Goal: Task Accomplishment & Management: Manage account settings

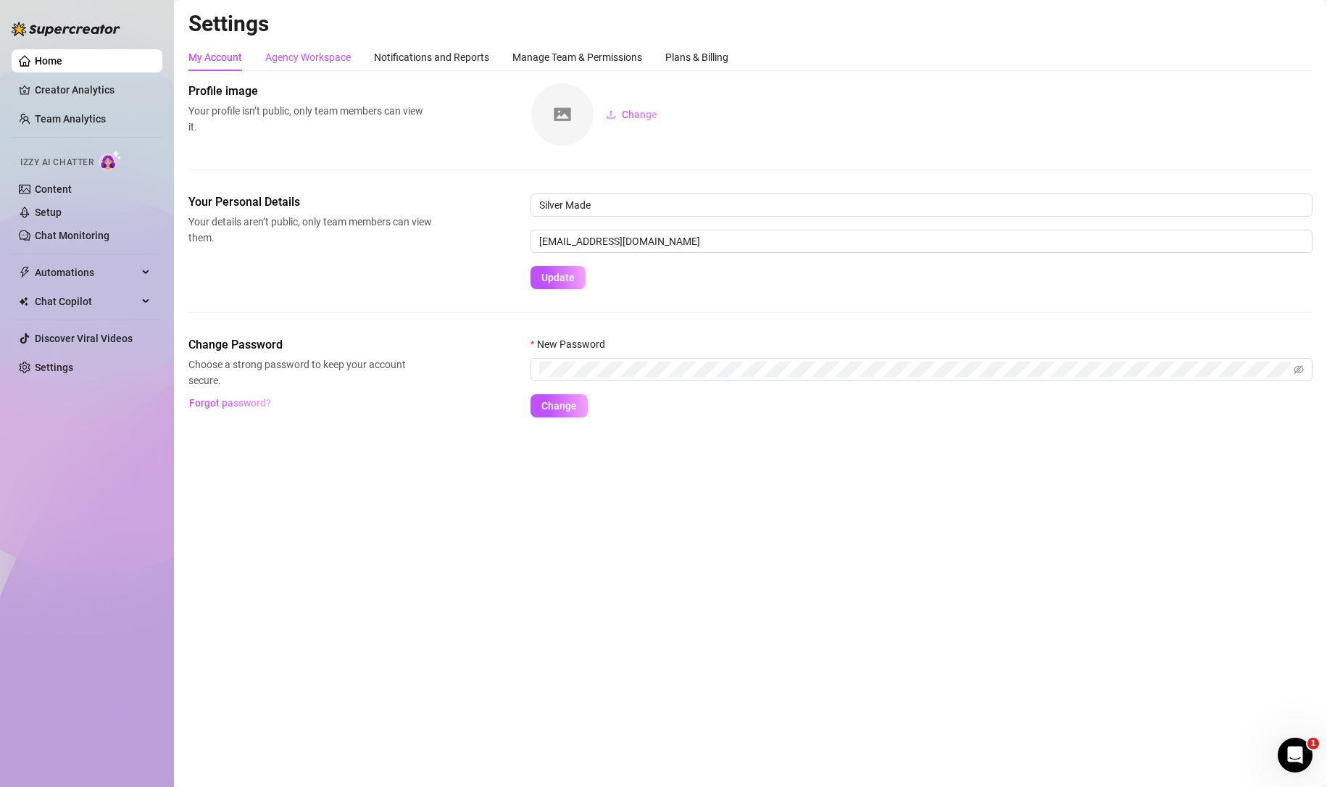
click at [279, 58] on div "Agency Workspace" at bounding box center [308, 57] width 86 height 16
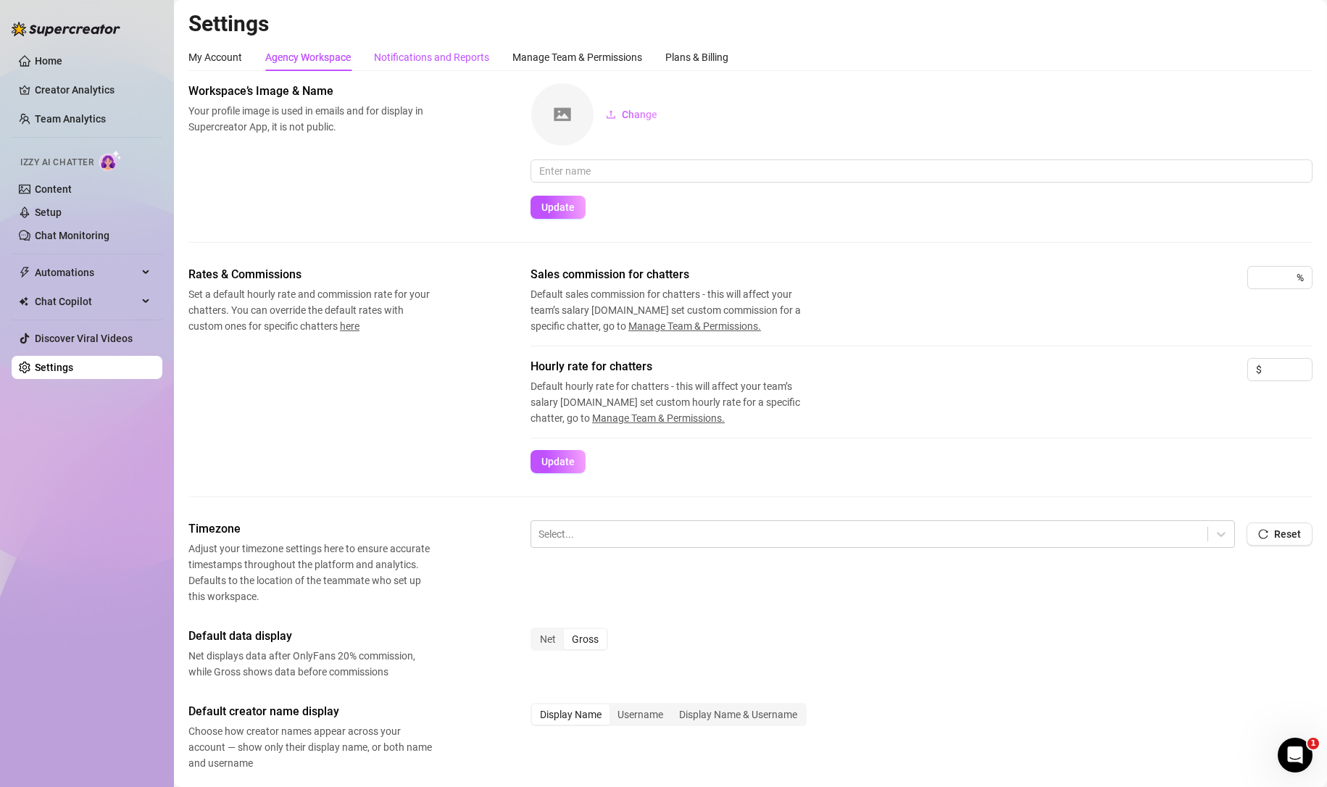
click at [412, 61] on div "Notifications and Reports" at bounding box center [431, 57] width 115 height 16
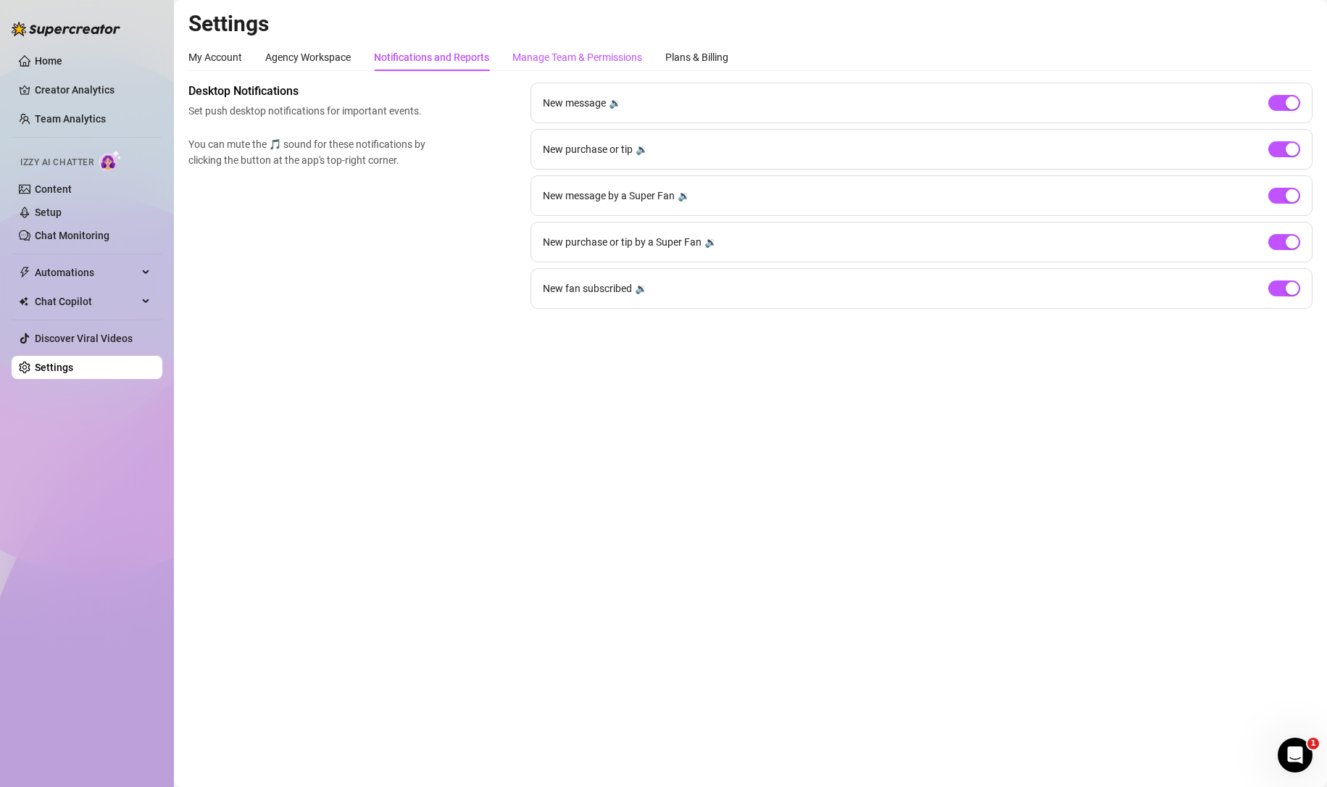
click at [559, 51] on div "Manage Team & Permissions" at bounding box center [577, 57] width 130 height 16
click at [689, 54] on div "Plans & Billing" at bounding box center [696, 57] width 63 height 16
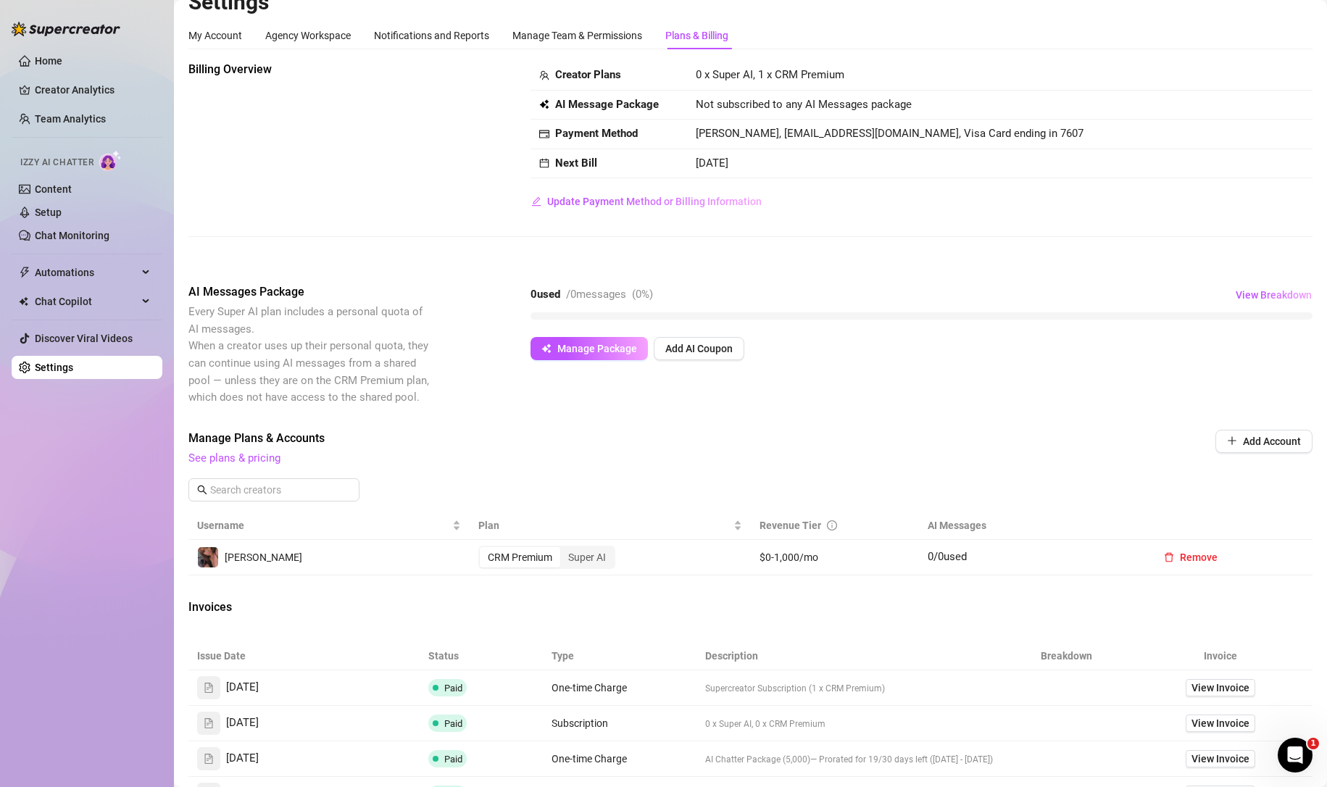
scroll to position [21, 0]
click at [580, 355] on span "Manage Package" at bounding box center [597, 349] width 80 height 12
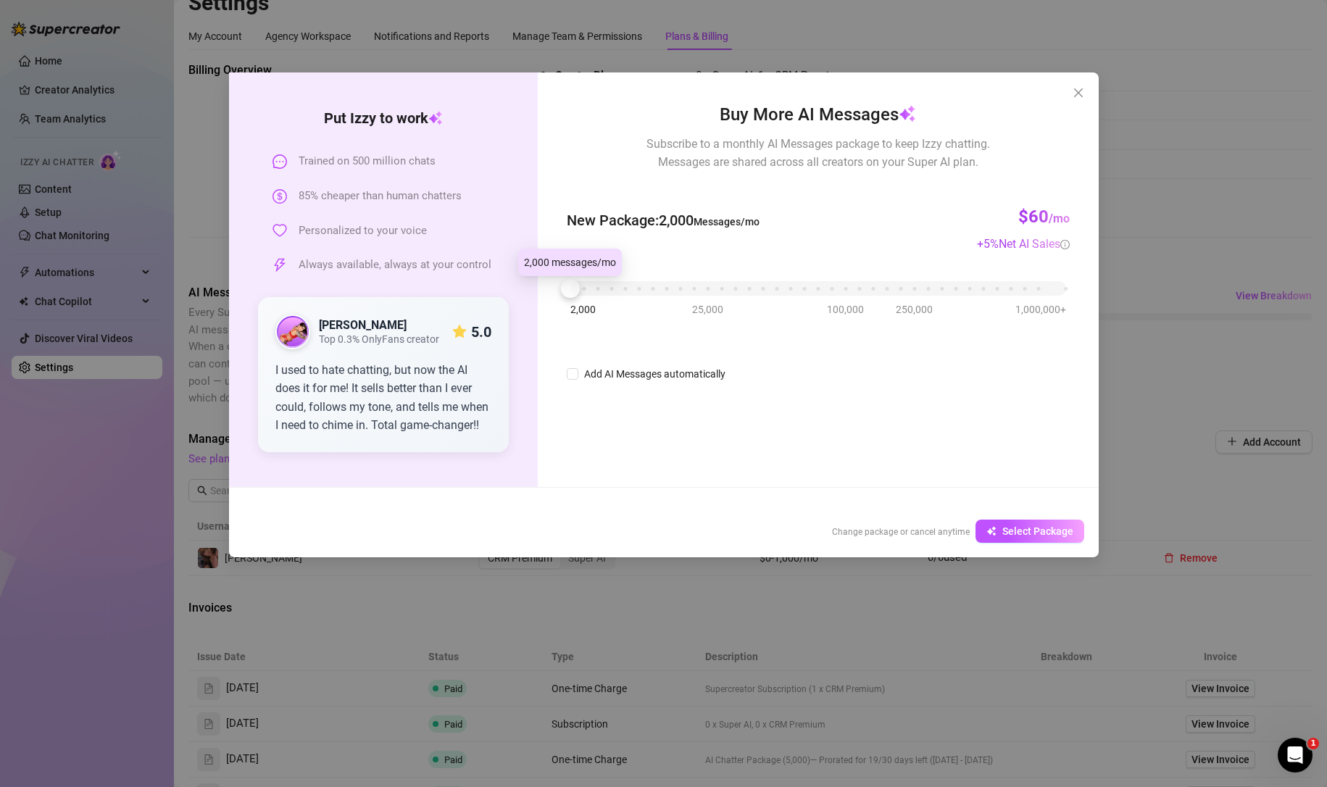
click at [575, 374] on input "Add AI Messages automatically" at bounding box center [573, 374] width 12 height 12
checkbox input "false"
click at [1075, 95] on icon "close" at bounding box center [1079, 93] width 12 height 12
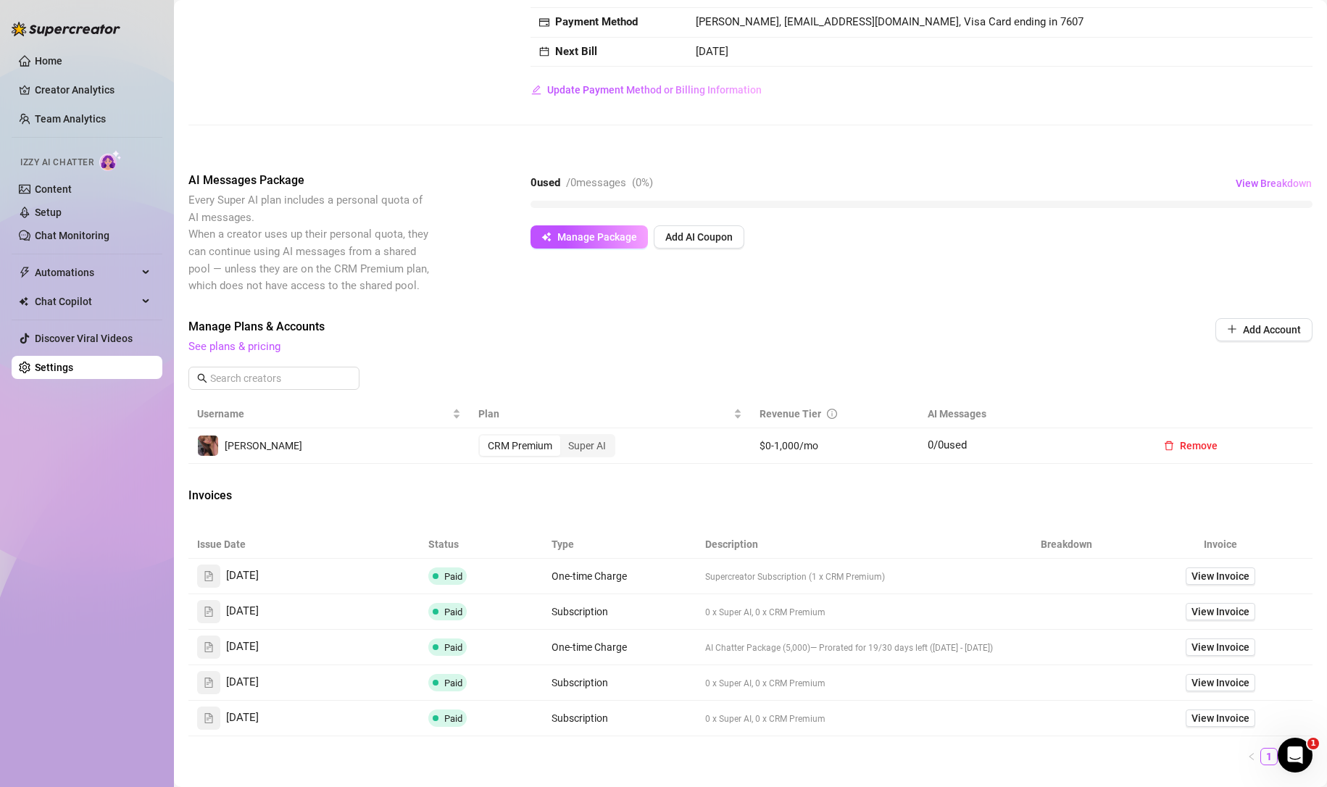
scroll to position [159, 0]
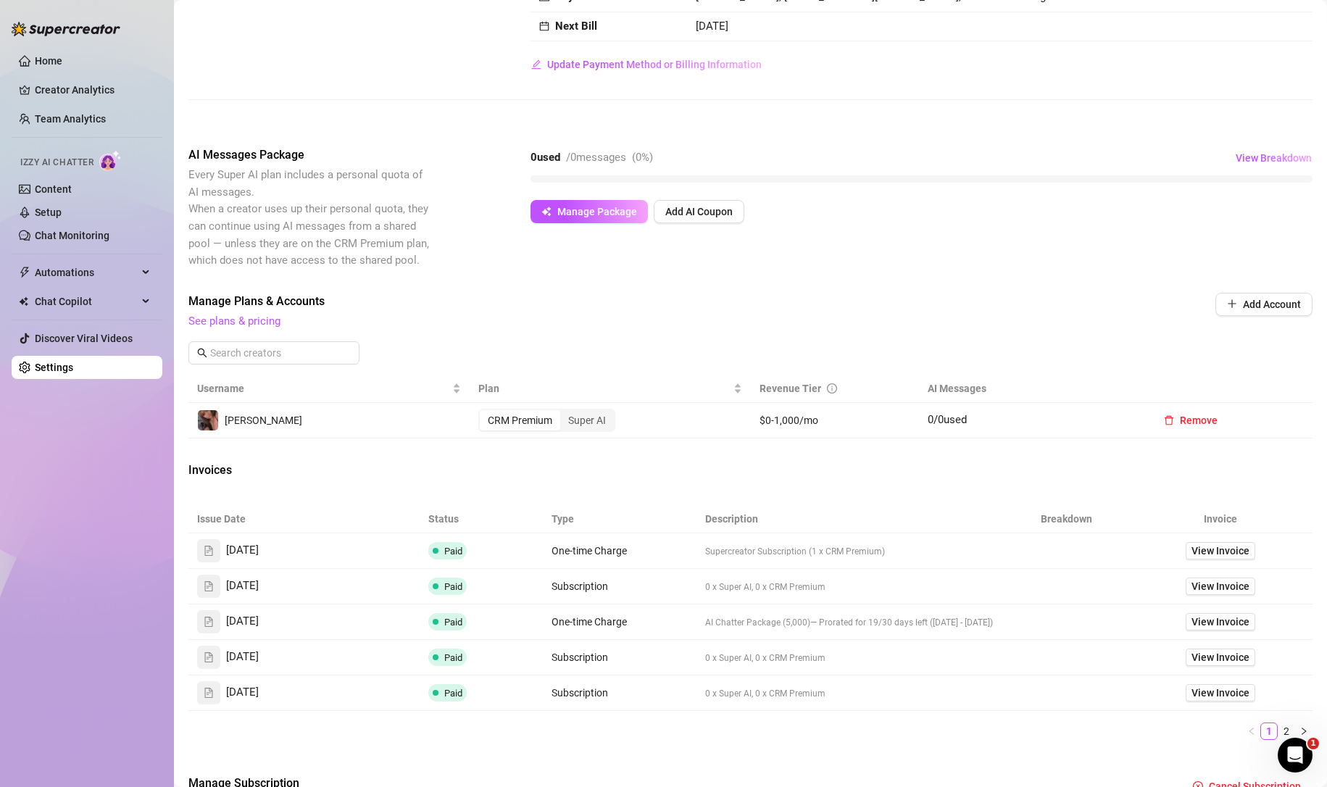
click at [576, 421] on div "Super AI" at bounding box center [587, 420] width 54 height 20
click at [564, 412] on input "Super AI" at bounding box center [564, 412] width 0 height 0
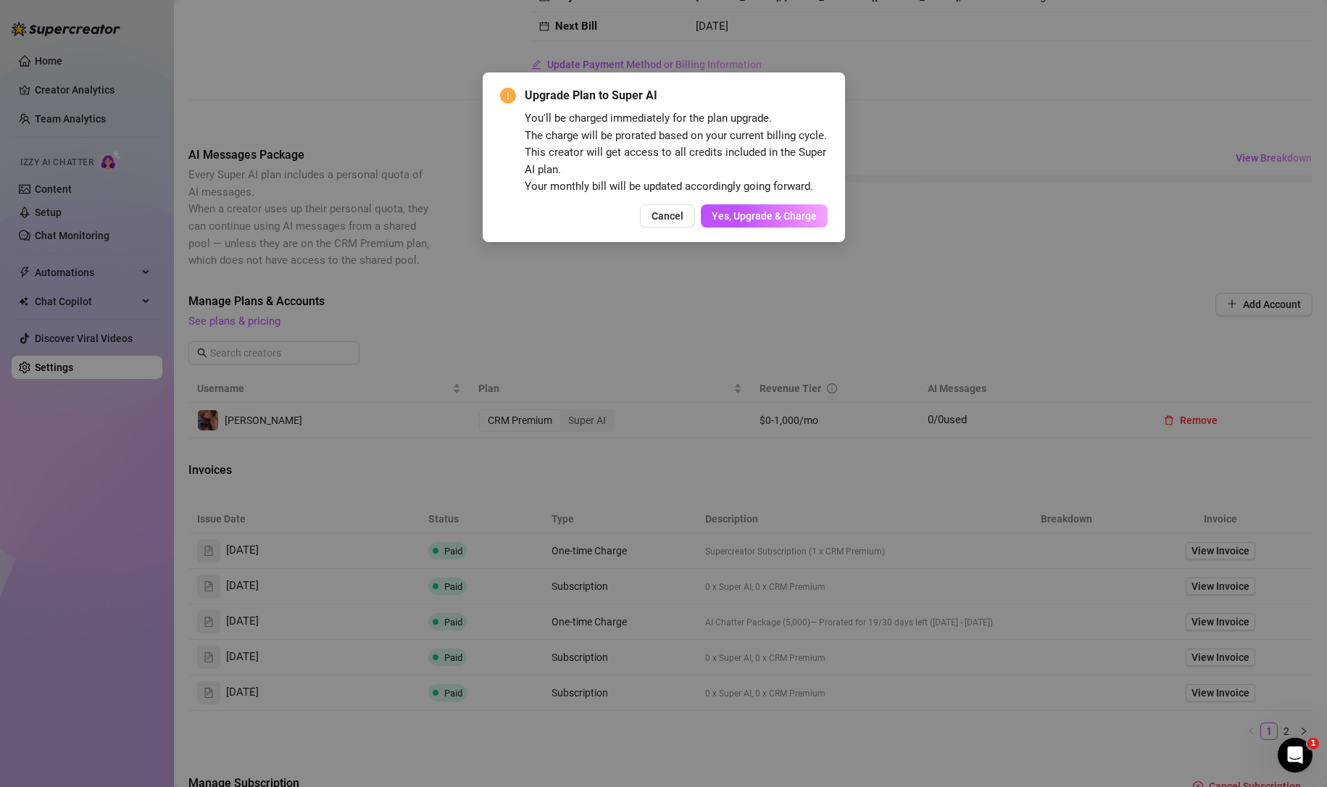
click at [652, 222] on button "Cancel" at bounding box center [667, 215] width 55 height 23
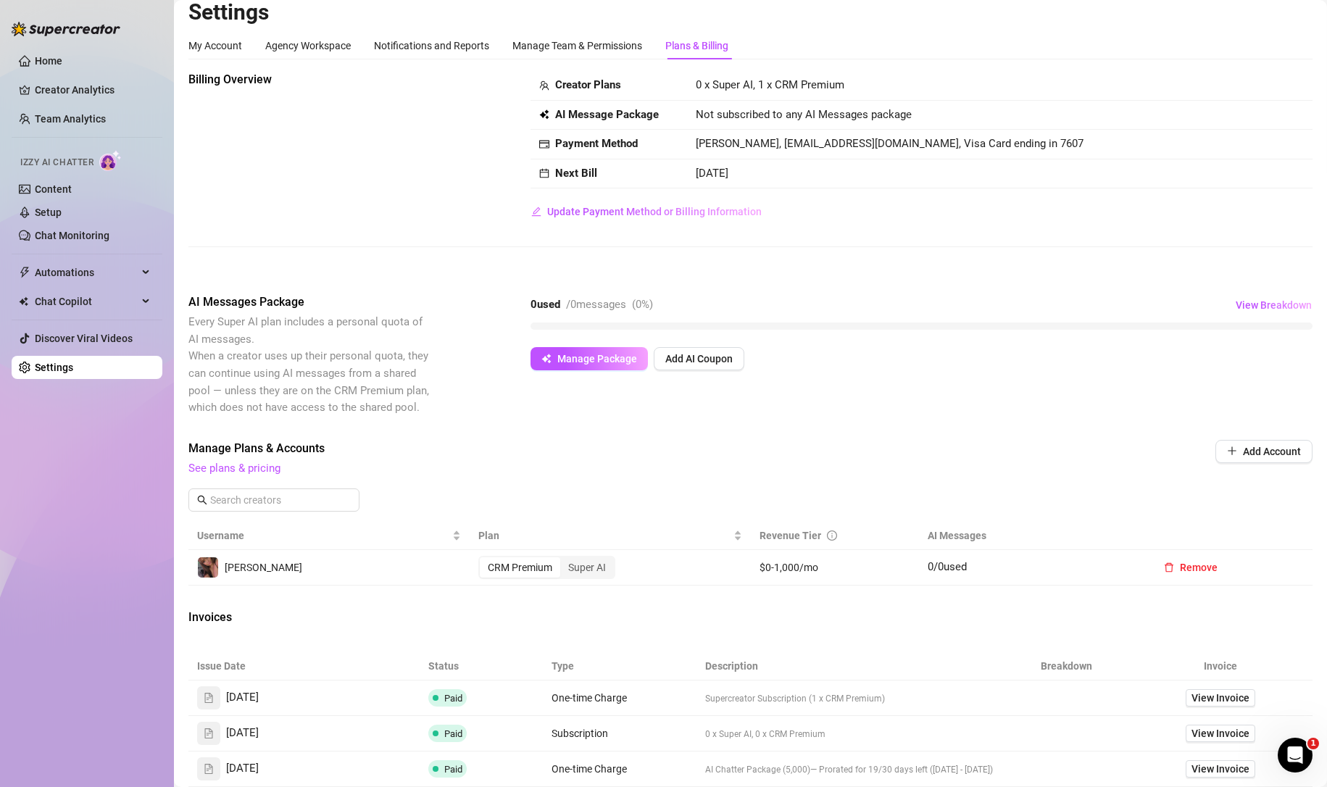
scroll to position [0, 0]
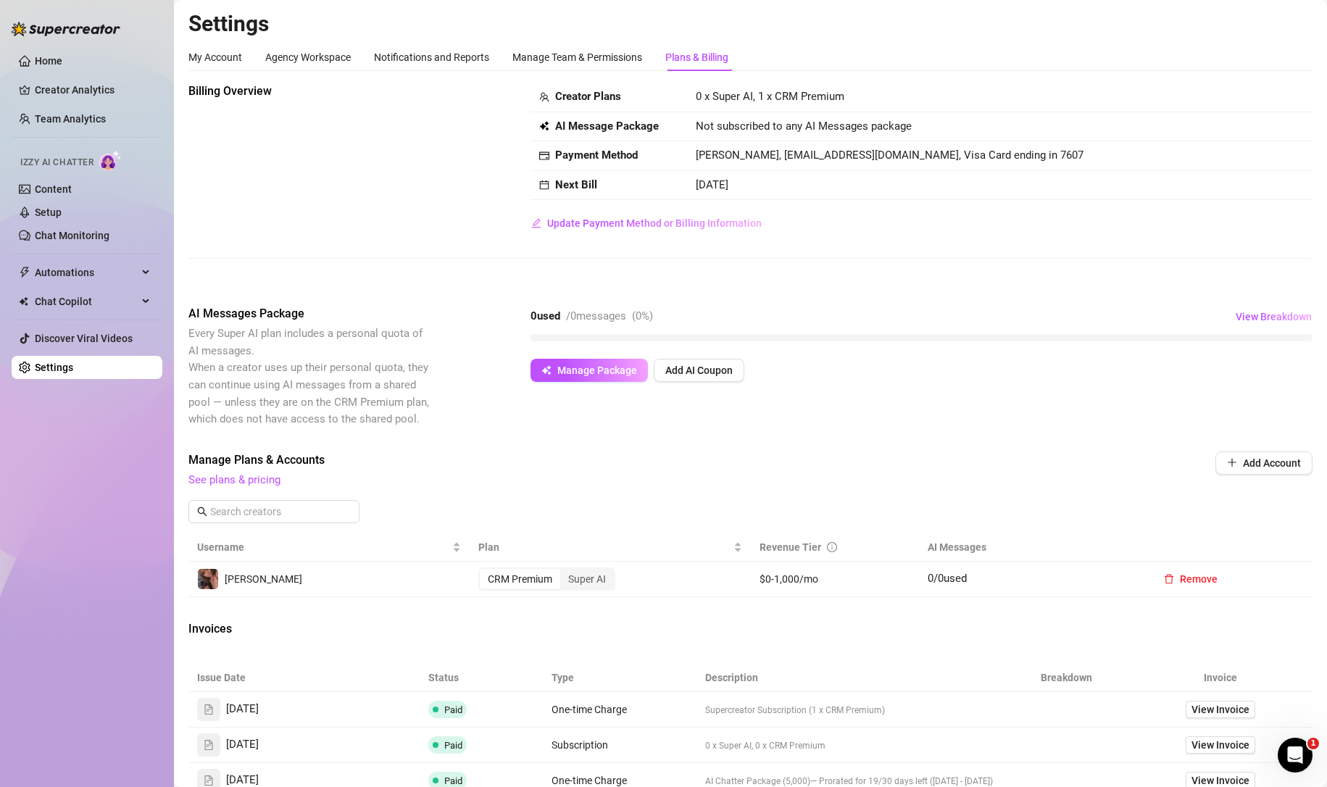
click at [212, 476] on link "See plans & pricing" at bounding box center [234, 479] width 92 height 13
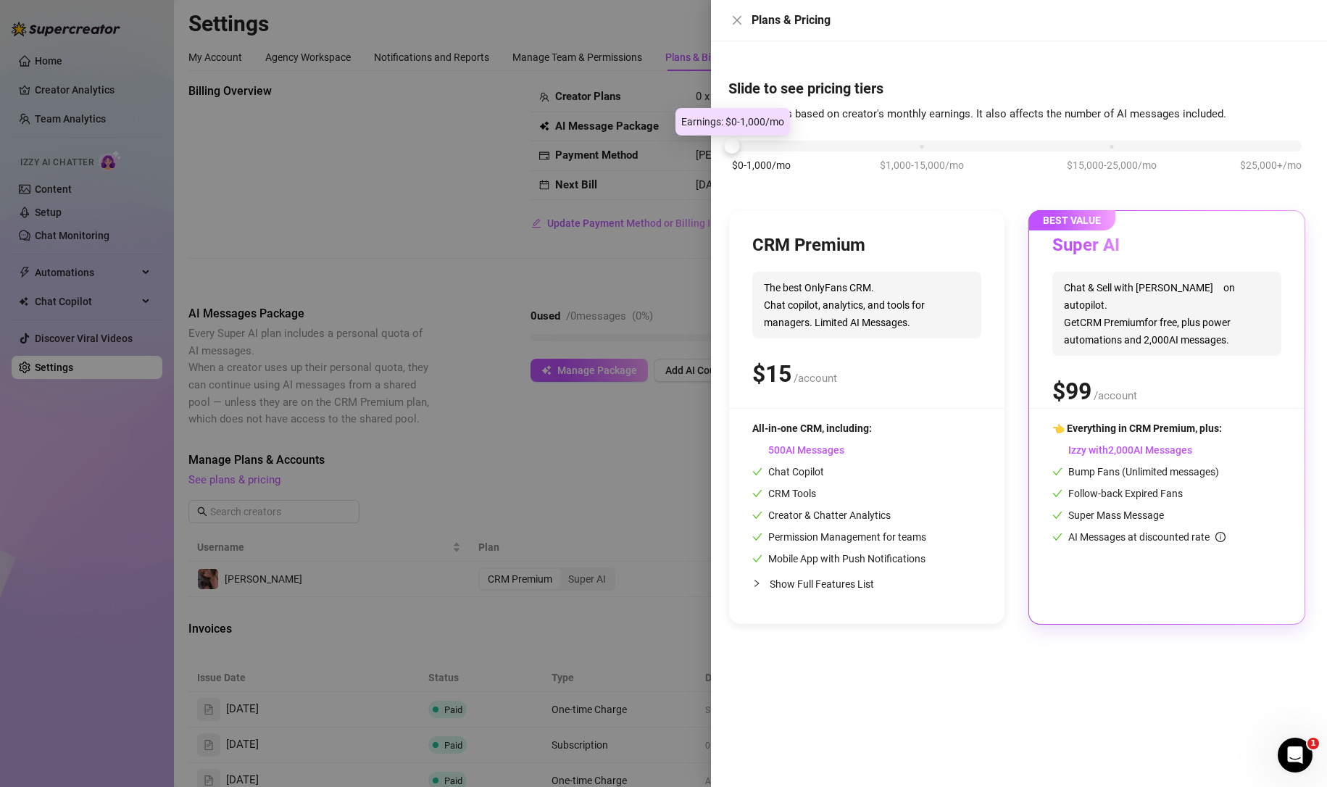
click at [51, 580] on div at bounding box center [663, 393] width 1327 height 787
